Goal: Task Accomplishment & Management: Complete application form

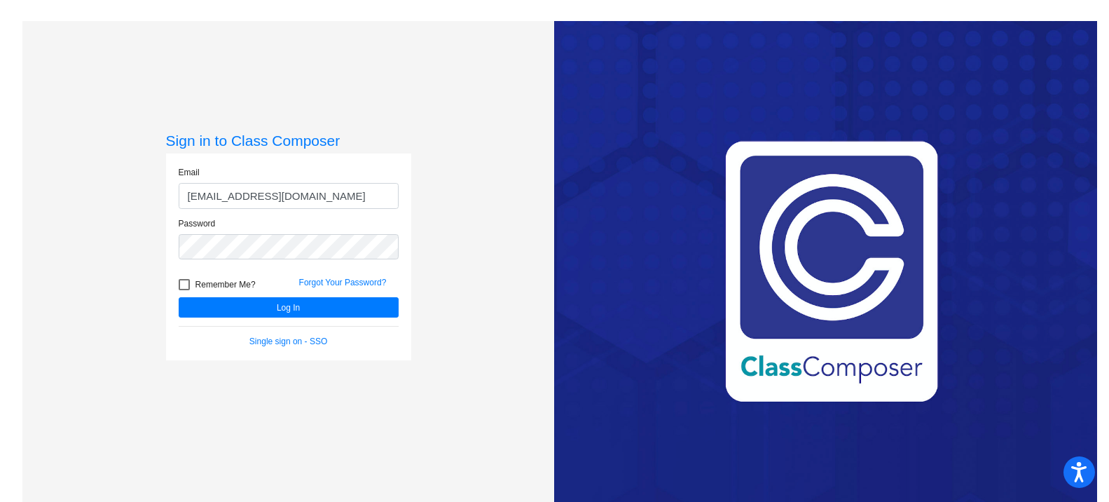
drag, startPoint x: 987, startPoint y: 32, endPoint x: 760, endPoint y: 83, distance: 233.6
click at [987, 32] on div "Love Class Composer? Share it with a friend! If you're happy with Class Compose…" at bounding box center [825, 272] width 543 height 502
click at [275, 298] on button "Log In" at bounding box center [289, 307] width 220 height 20
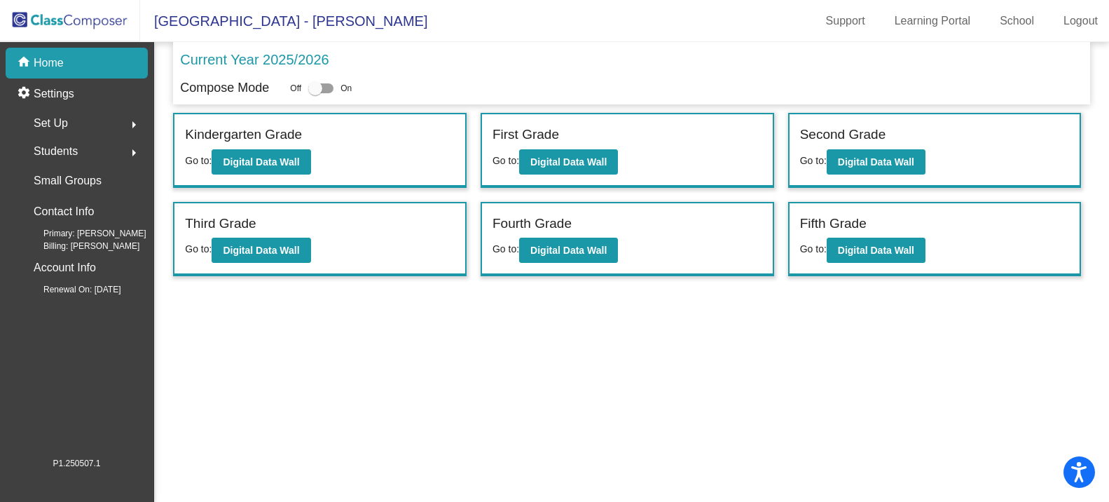
click at [1000, 400] on mat-sidenav-content "Current Year 2025/2026 Compose Mode Off On Incoming (New students moving into l…" at bounding box center [631, 272] width 955 height 460
click at [287, 156] on b "Digital Data Wall" at bounding box center [261, 161] width 76 height 11
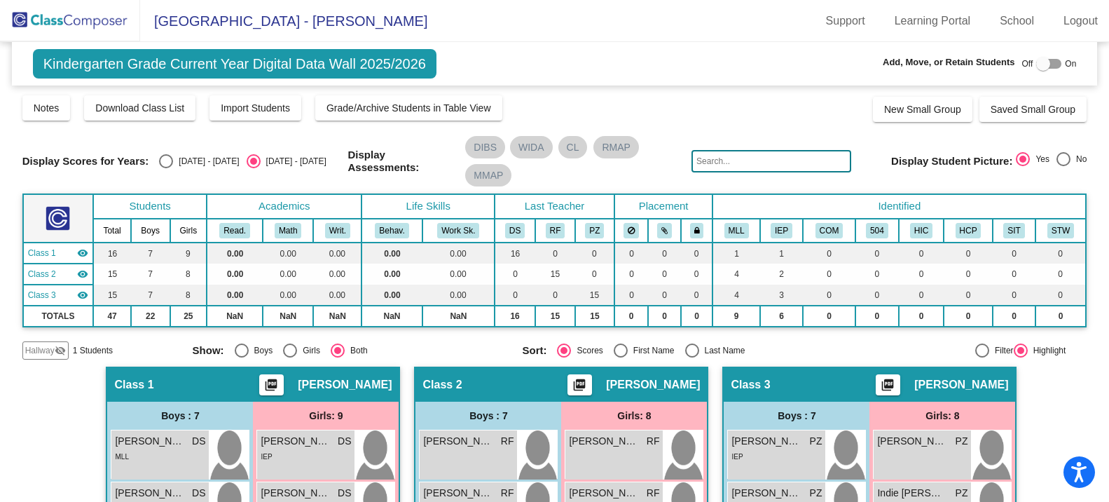
click at [60, 353] on mat-icon "visibility_off" at bounding box center [60, 350] width 11 height 11
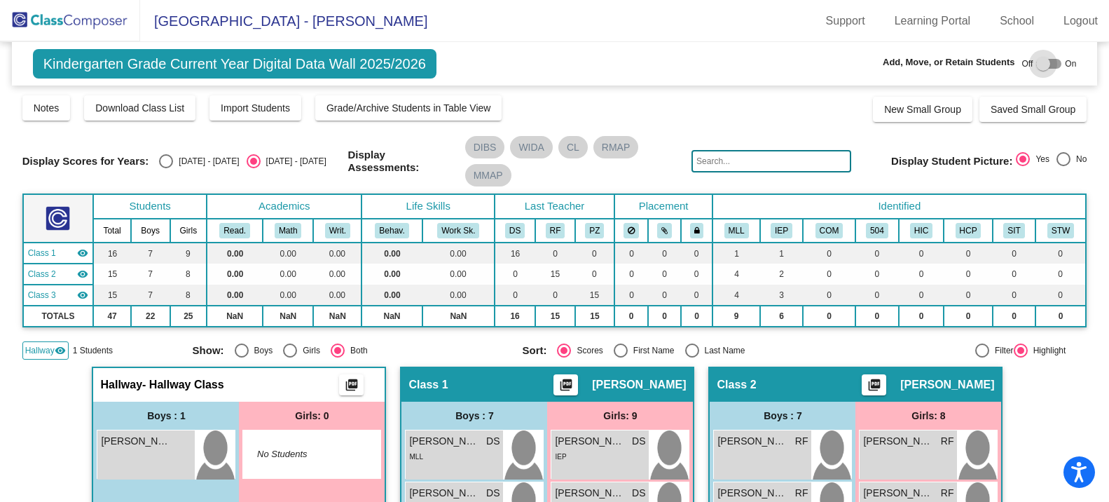
click at [1041, 71] on label at bounding box center [1048, 63] width 25 height 17
checkbox input "true"
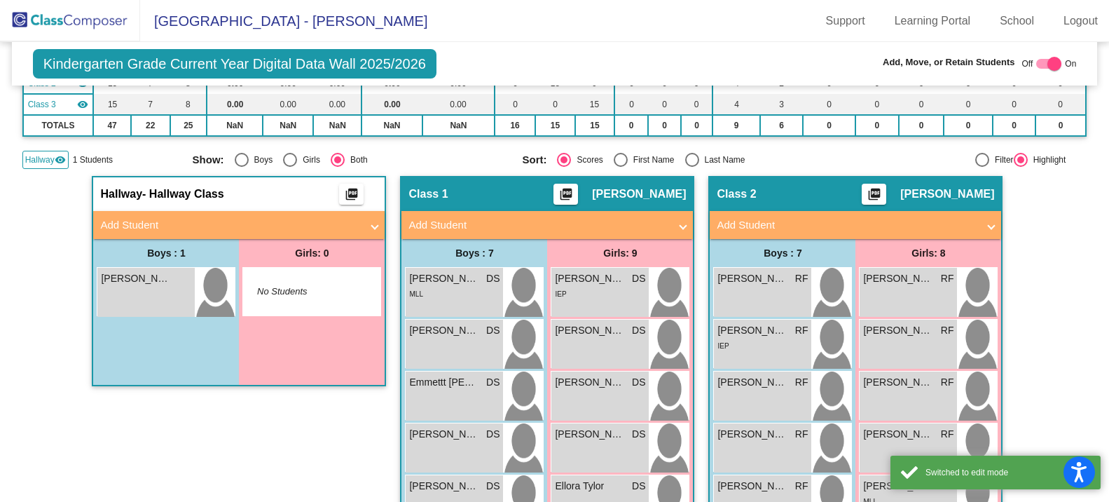
scroll to position [210, 0]
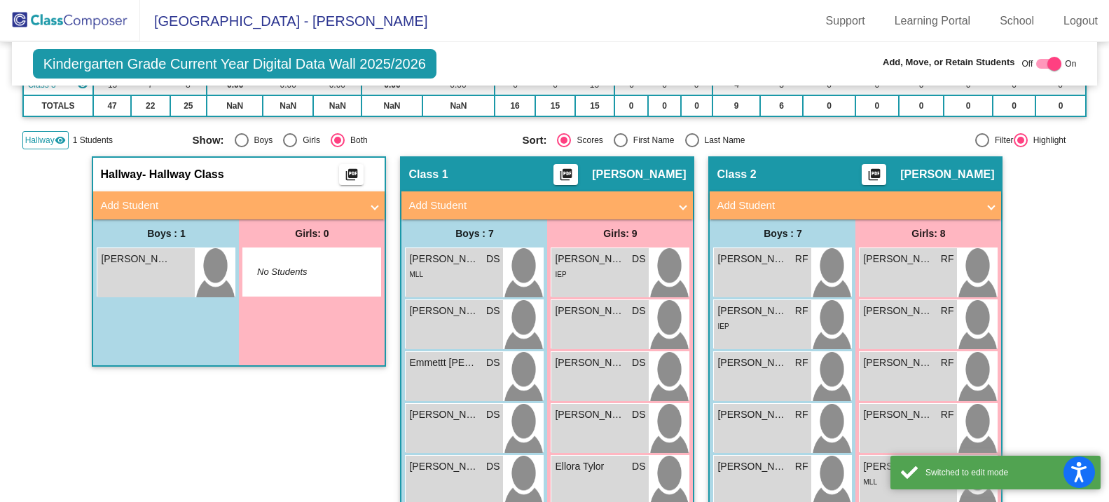
click at [164, 205] on mat-panel-title "Add Student" at bounding box center [230, 206] width 261 height 16
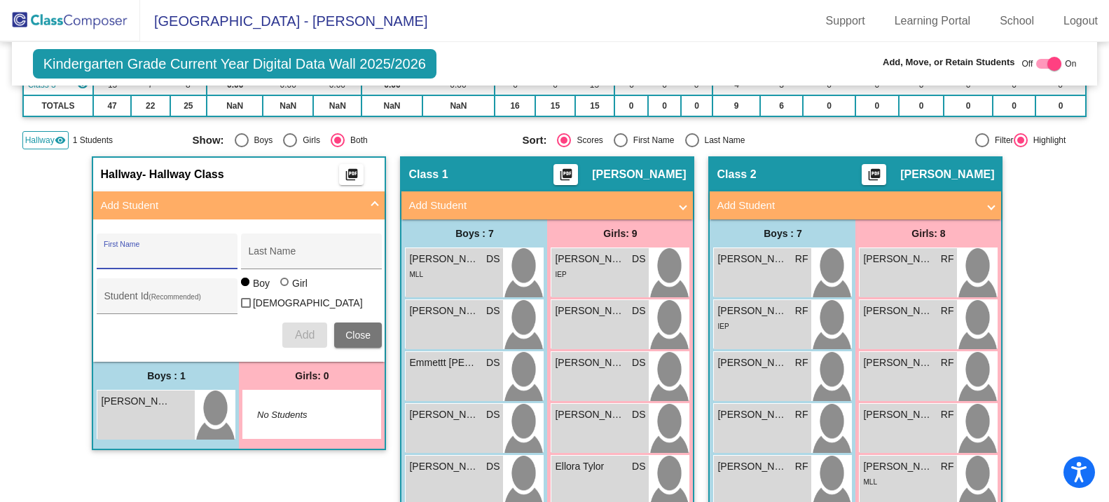
click at [139, 261] on input "First Name" at bounding box center [167, 256] width 126 height 11
paste input "Dragan"
type input "Dragan"
click at [280, 253] on input "Last Name" at bounding box center [311, 256] width 126 height 11
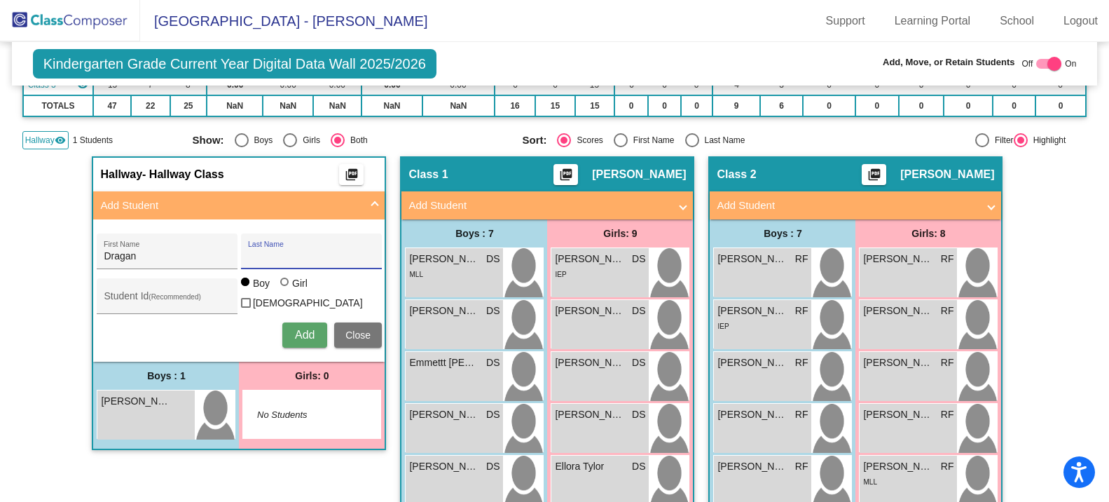
paste input "Djordjevic"
type input "Djordjevic"
click at [310, 324] on button "Add" at bounding box center [304, 334] width 45 height 25
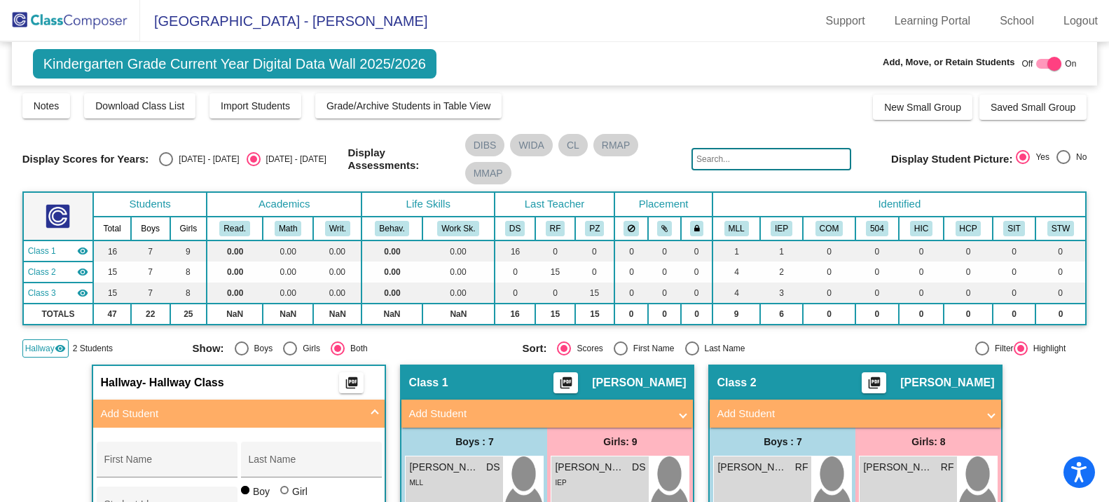
scroll to position [0, 0]
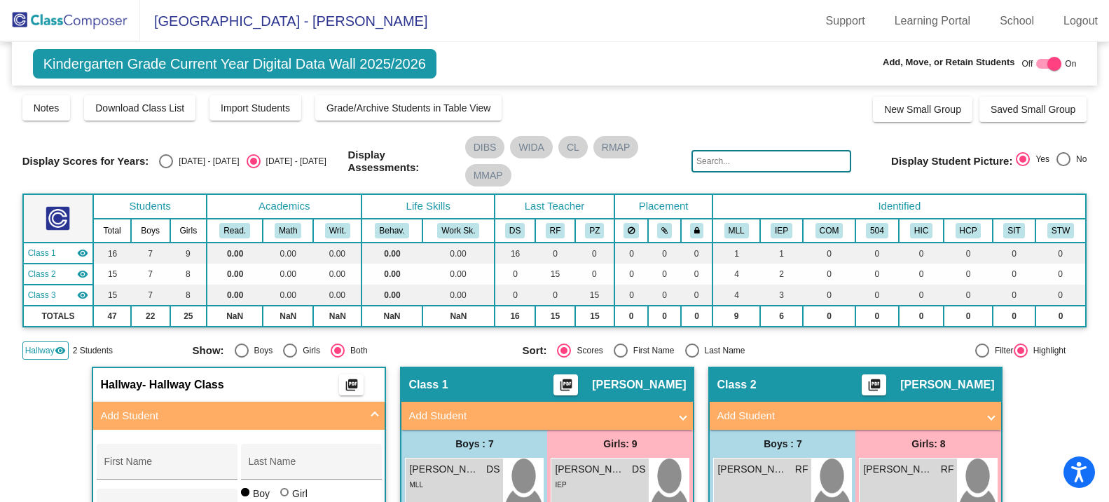
click at [81, 19] on img at bounding box center [70, 20] width 140 height 41
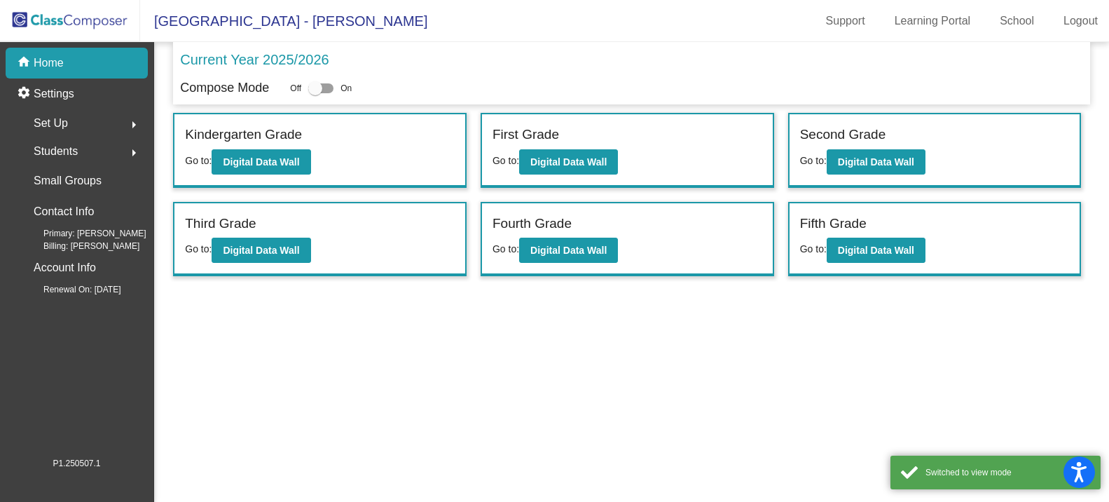
click at [575, 176] on div "First Grade Go to: Digital Data Wall" at bounding box center [627, 150] width 291 height 72
